Goal: Task Accomplishment & Management: Manage account settings

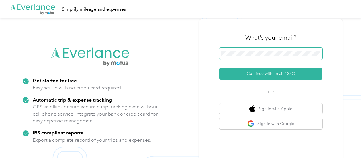
click at [270, 51] on span at bounding box center [270, 54] width 103 height 12
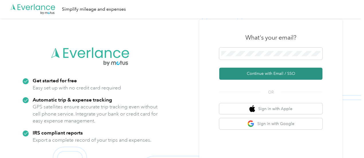
click at [268, 74] on button "Continue with Email / SSO" at bounding box center [270, 74] width 103 height 12
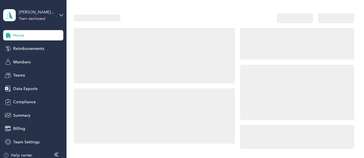
click at [258, 52] on div at bounding box center [297, 43] width 114 height 31
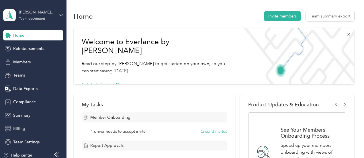
click at [17, 125] on span "Billing" at bounding box center [19, 128] width 12 height 6
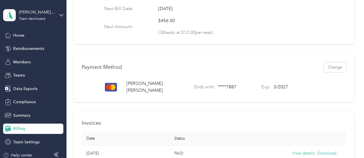
scroll to position [86, 0]
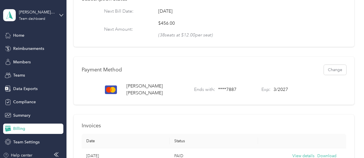
click at [241, 72] on div "Payment Method Change [PERSON_NAME] Ends with: **** 7887 Exp: 3 / 2027" at bounding box center [214, 81] width 280 height 48
click at [334, 65] on button "Change" at bounding box center [334, 70] width 22 height 10
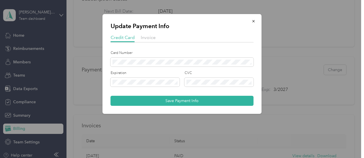
click at [147, 56] on div "Card Number" at bounding box center [181, 58] width 143 height 16
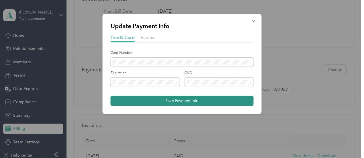
click at [154, 103] on button "Save Payment Info" at bounding box center [181, 101] width 143 height 10
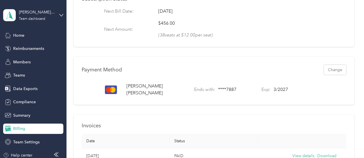
click at [137, 84] on p "[PERSON_NAME]" at bounding box center [157, 90] width 62 height 14
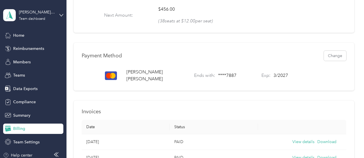
scroll to position [57, 0]
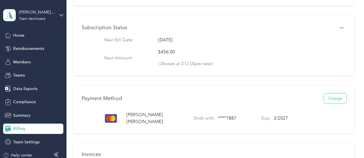
click at [336, 93] on button "Change" at bounding box center [334, 98] width 22 height 10
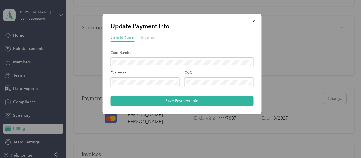
click at [151, 38] on span "Invoice" at bounding box center [148, 37] width 15 height 5
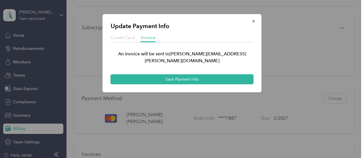
click at [128, 39] on span "Credit Card" at bounding box center [122, 37] width 24 height 5
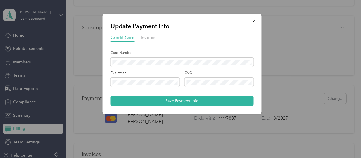
click at [324, 57] on div "Update Payment Info Credit Card Invoice Card Number Expiration CVC Save Payment…" at bounding box center [261, 64] width 159 height 101
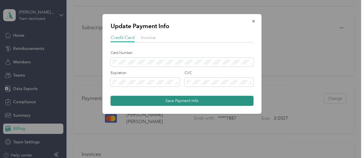
click at [177, 99] on button "Save Payment Info" at bounding box center [181, 101] width 143 height 10
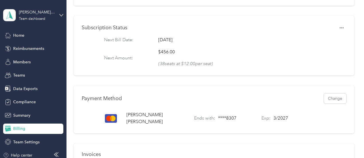
scroll to position [0, 0]
